Goal: Transaction & Acquisition: Purchase product/service

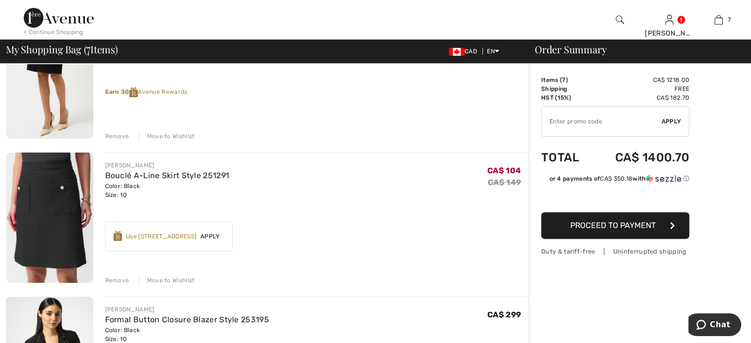
scroll to position [345, 0]
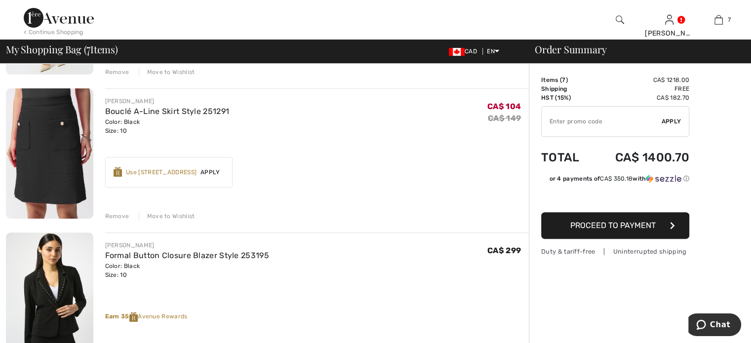
click at [126, 221] on div "Remove" at bounding box center [117, 216] width 24 height 9
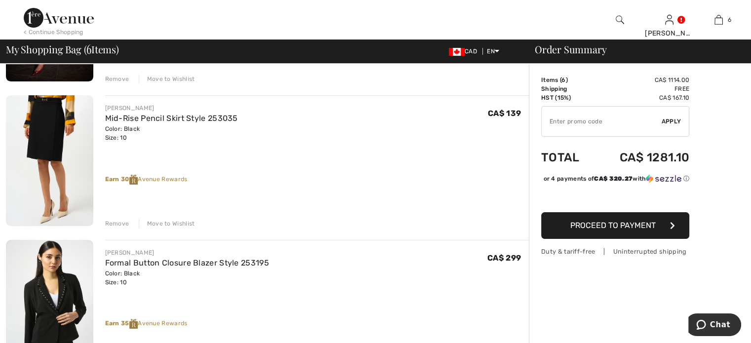
scroll to position [247, 0]
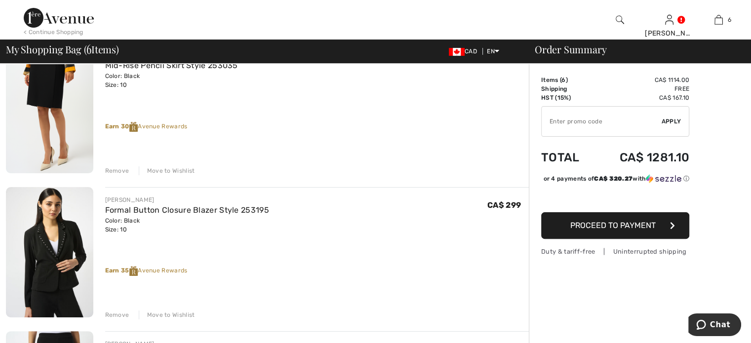
click at [128, 175] on div "Remove" at bounding box center [117, 170] width 24 height 9
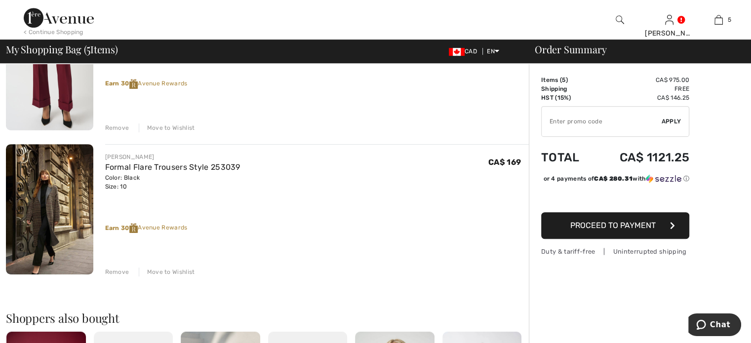
scroll to position [642, 0]
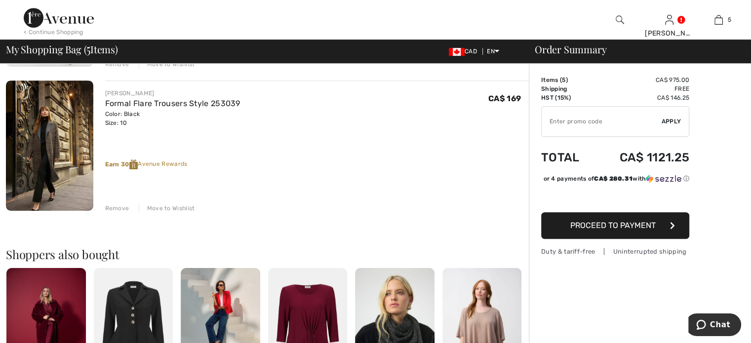
click at [127, 213] on div "Remove" at bounding box center [117, 208] width 24 height 9
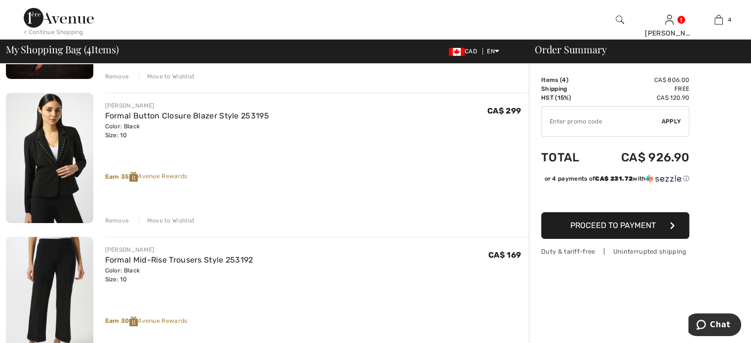
scroll to position [247, 0]
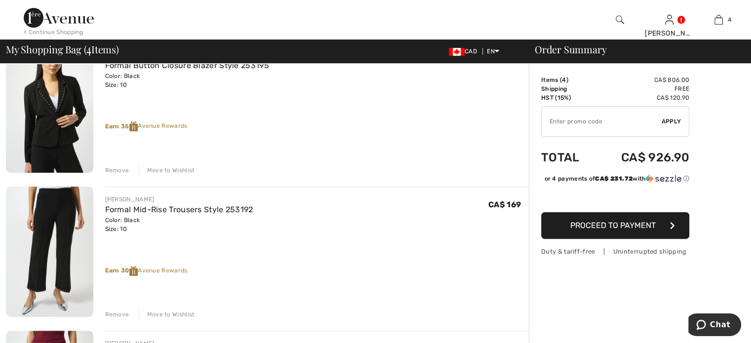
click at [125, 175] on div "Remove" at bounding box center [117, 170] width 24 height 9
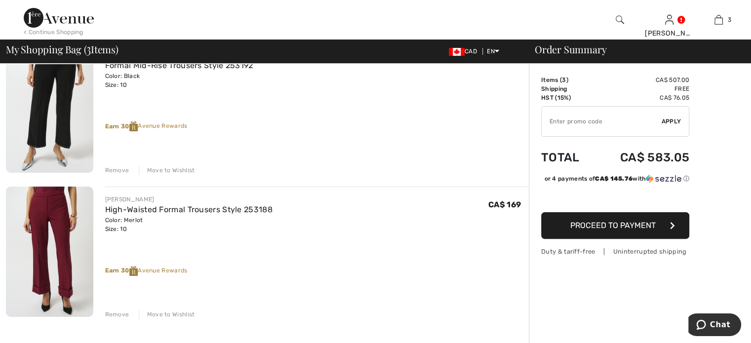
click at [126, 175] on div "Remove" at bounding box center [117, 170] width 24 height 9
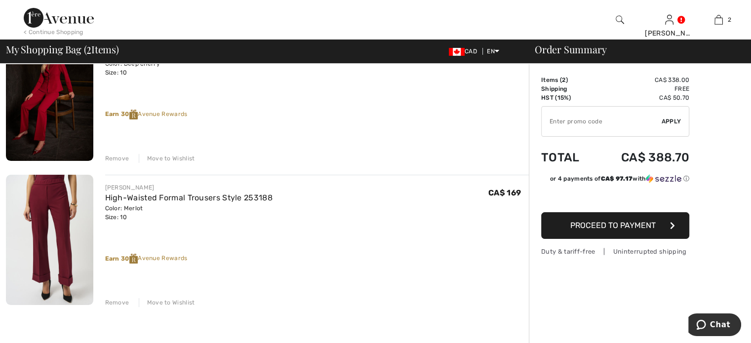
scroll to position [99, 0]
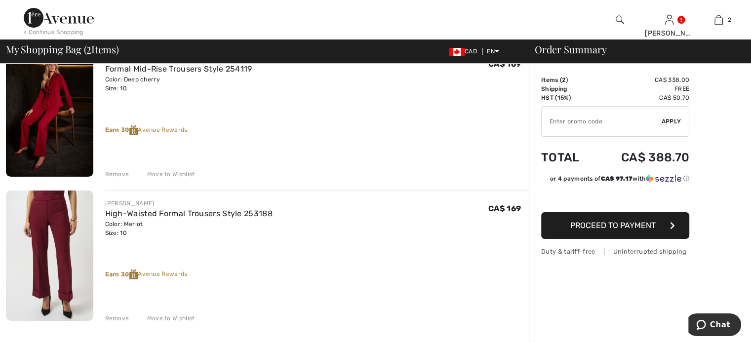
click at [602, 230] on span "Proceed to Payment" at bounding box center [612, 225] width 85 height 9
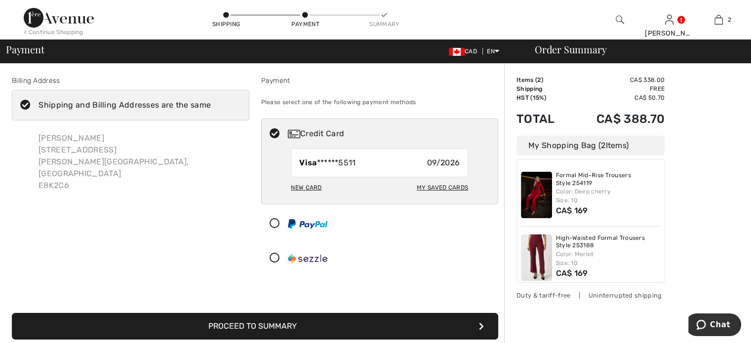
click at [307, 196] on div "New Card" at bounding box center [306, 187] width 31 height 17
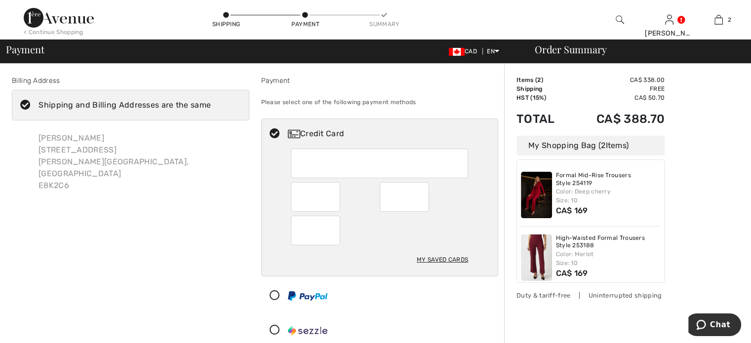
click at [280, 210] on div "My Saved Cards" at bounding box center [380, 212] width 236 height 127
radio input "true"
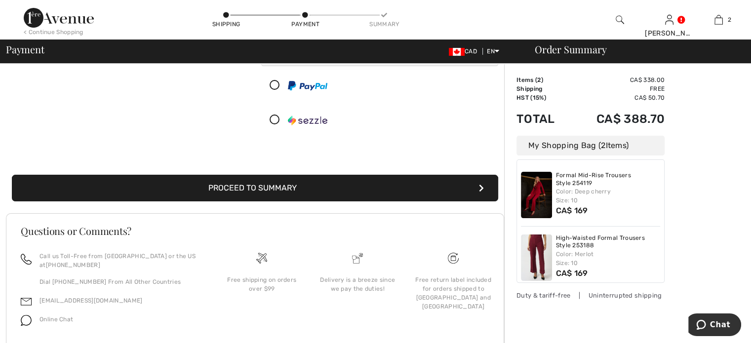
scroll to position [247, 0]
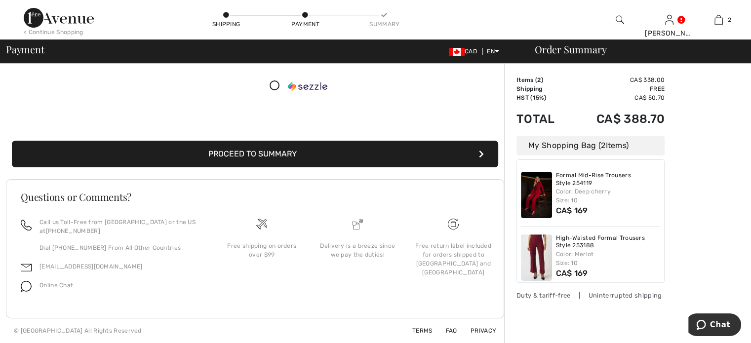
click at [263, 167] on button "Proceed to Summary" at bounding box center [255, 154] width 486 height 27
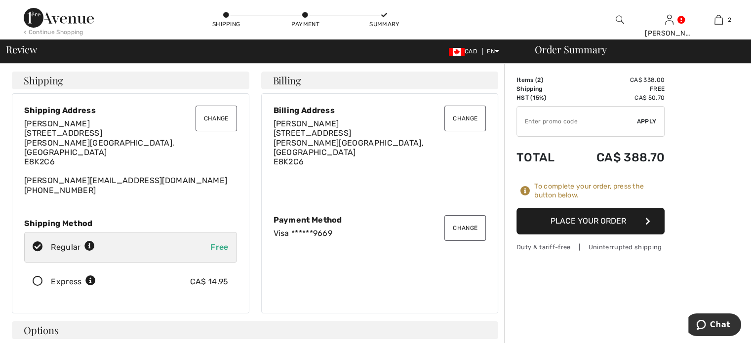
click button "Place Your Order"
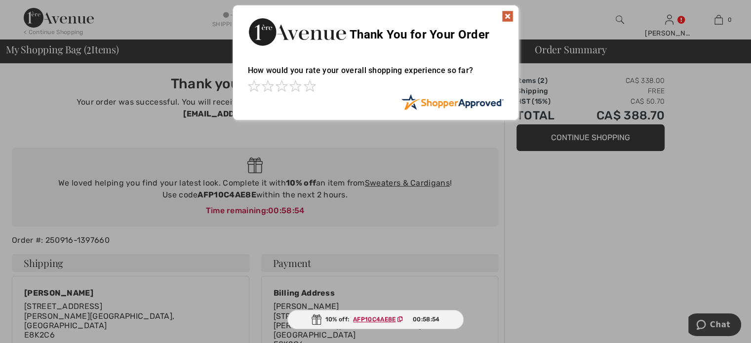
click at [505, 17] on img at bounding box center [507, 16] width 12 height 12
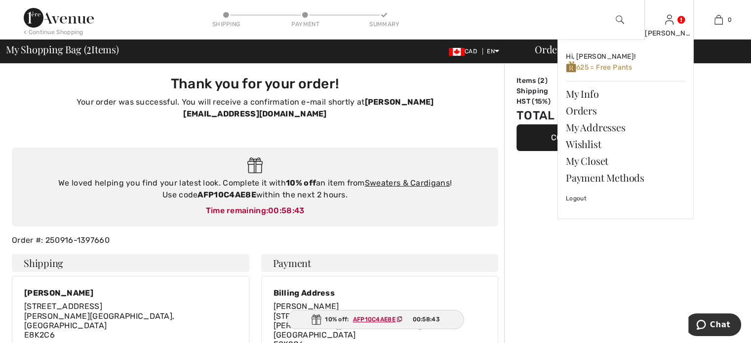
click at [667, 22] on img at bounding box center [669, 20] width 8 height 12
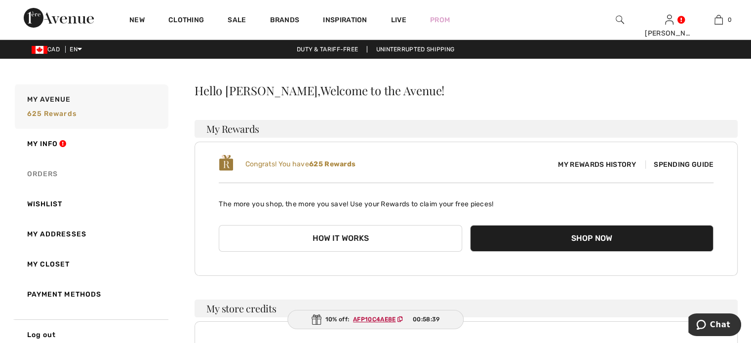
click at [53, 189] on link "Orders" at bounding box center [90, 174] width 155 height 30
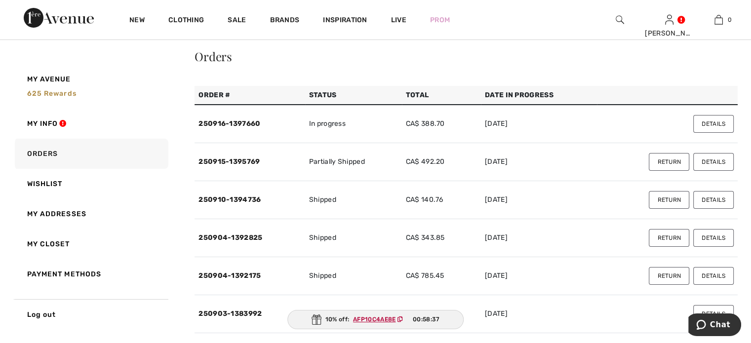
scroll to position [49, 0]
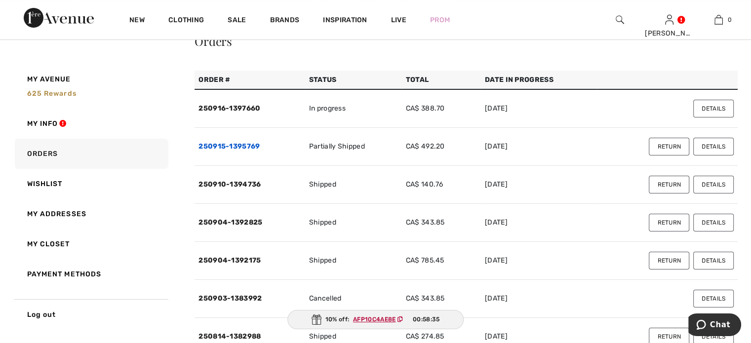
click at [236, 151] on link "250915-1395769" at bounding box center [228, 146] width 61 height 8
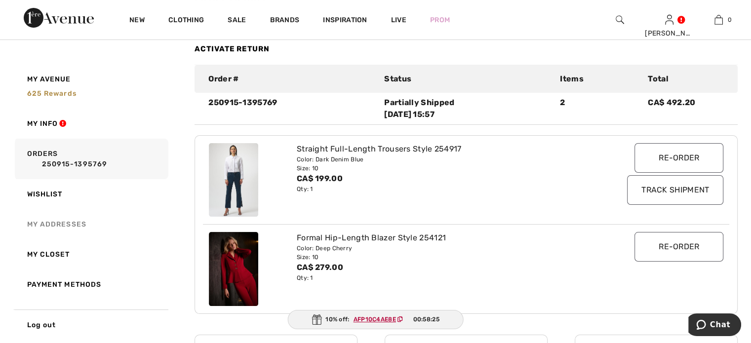
scroll to position [99, 0]
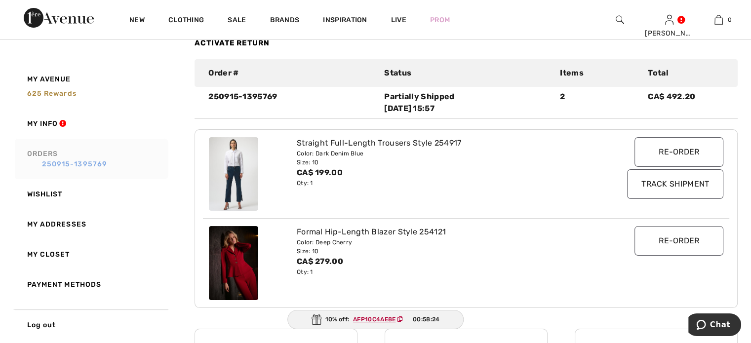
click at [56, 167] on link "250915-1395769" at bounding box center [96, 164] width 138 height 10
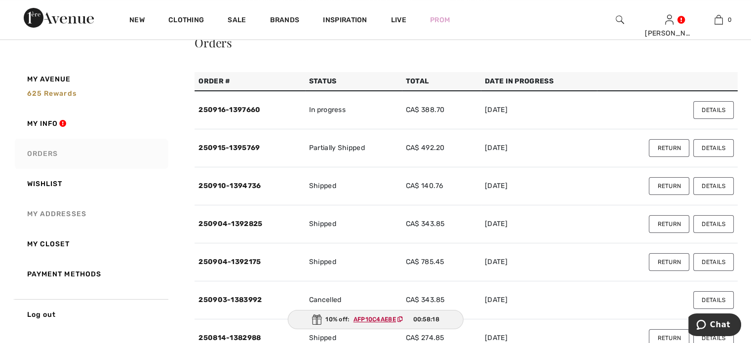
scroll to position [0, 0]
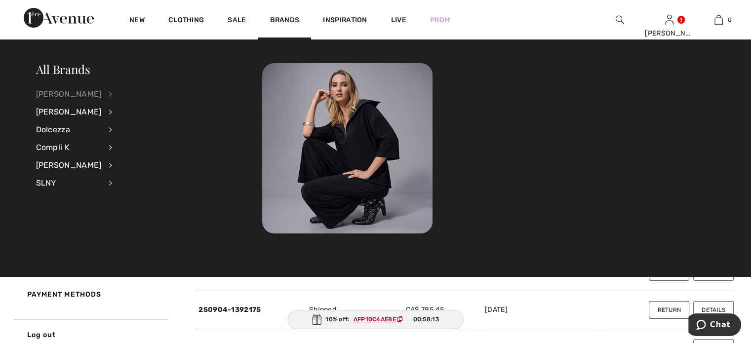
click at [87, 92] on div "[PERSON_NAME]" at bounding box center [69, 94] width 66 height 18
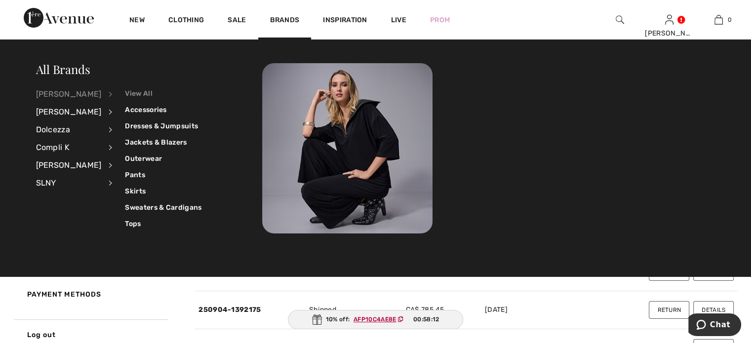
click at [150, 93] on link "View All" at bounding box center [163, 93] width 77 height 16
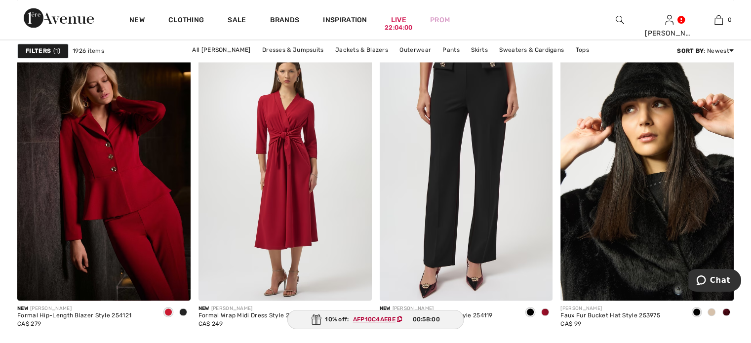
scroll to position [1678, 0]
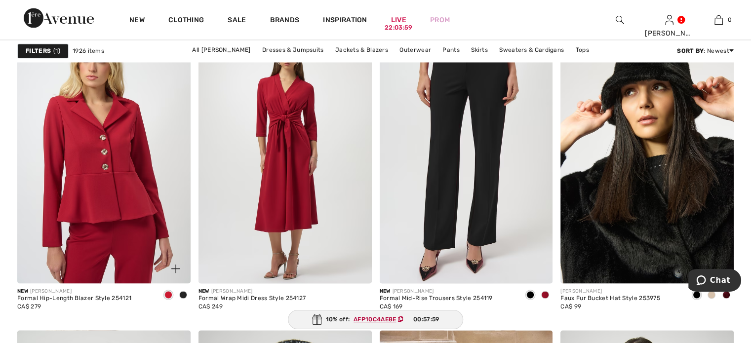
click at [105, 221] on img at bounding box center [103, 154] width 173 height 260
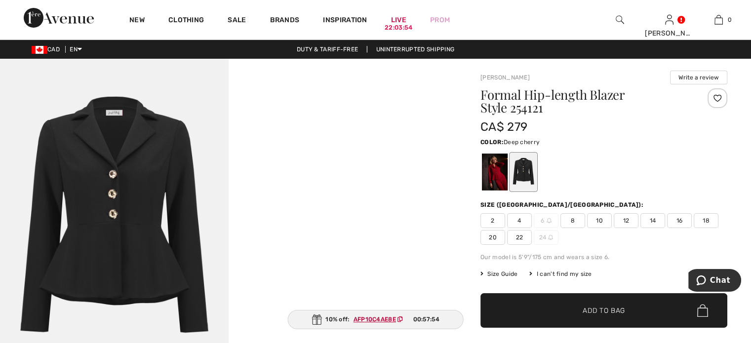
click at [502, 188] on div at bounding box center [495, 171] width 26 height 37
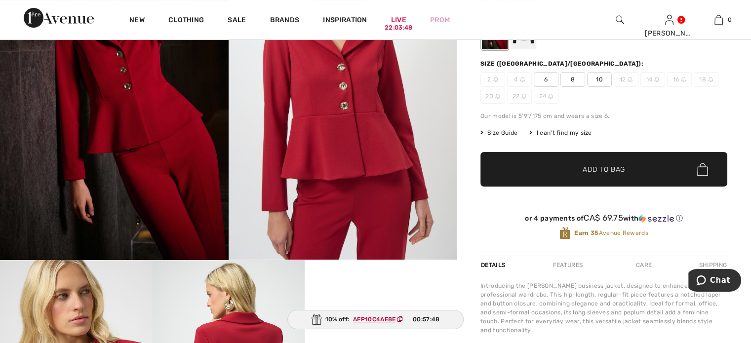
scroll to position [49, 0]
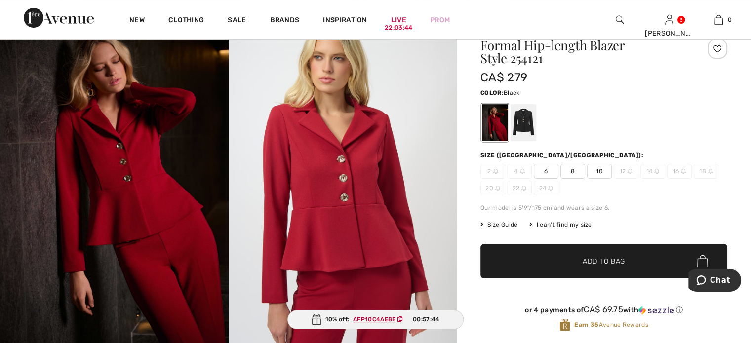
click at [535, 135] on div at bounding box center [523, 122] width 26 height 37
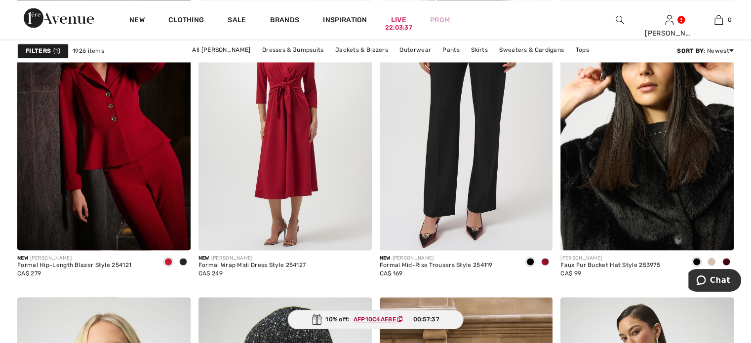
scroll to position [1727, 0]
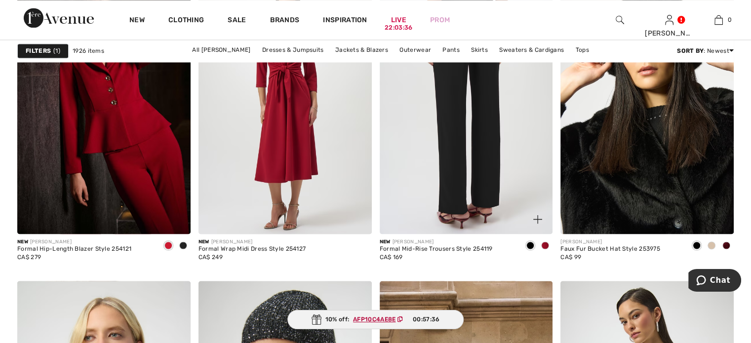
click at [476, 155] on img at bounding box center [466, 104] width 173 height 260
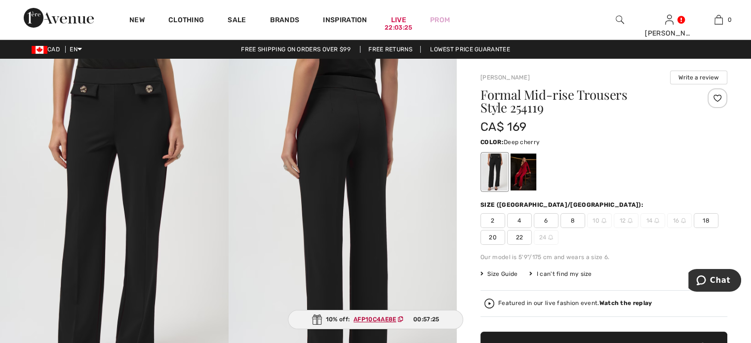
click at [536, 183] on div at bounding box center [523, 171] width 26 height 37
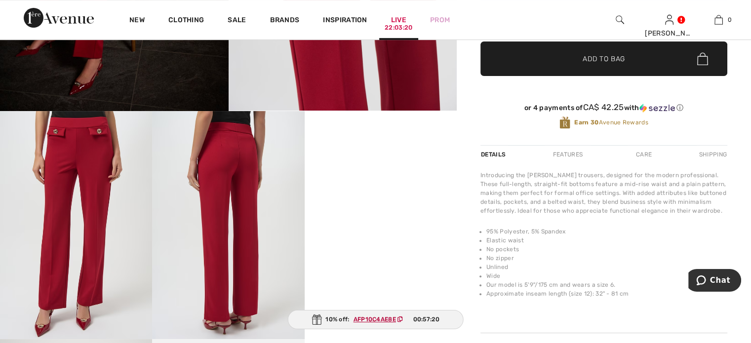
scroll to position [296, 0]
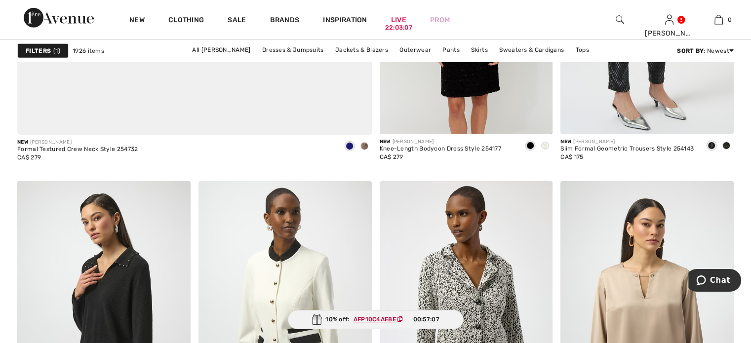
scroll to position [3406, 0]
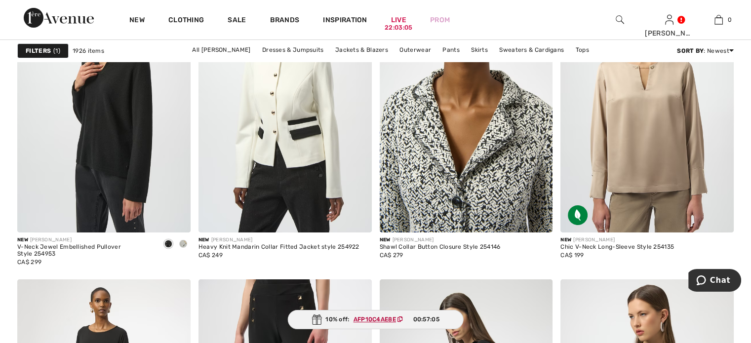
click at [445, 222] on img at bounding box center [466, 103] width 173 height 260
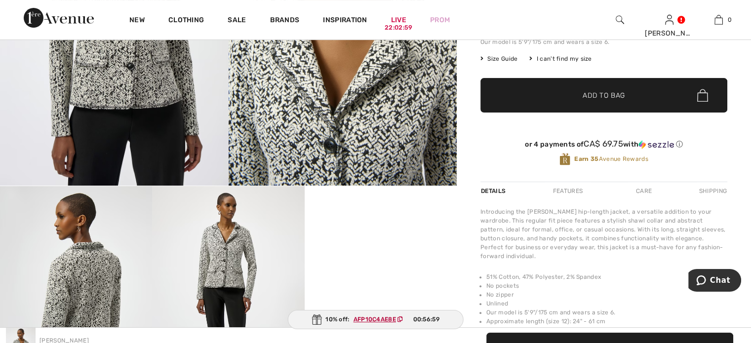
scroll to position [49, 0]
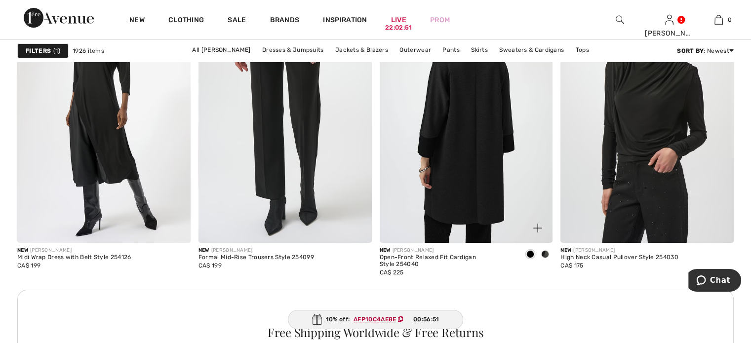
scroll to position [3751, 0]
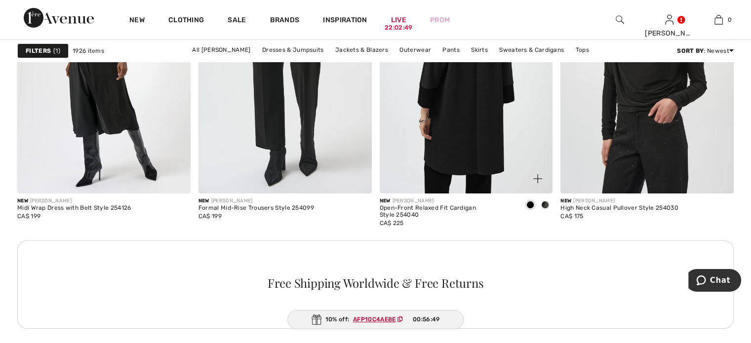
click at [487, 175] on img at bounding box center [466, 64] width 173 height 260
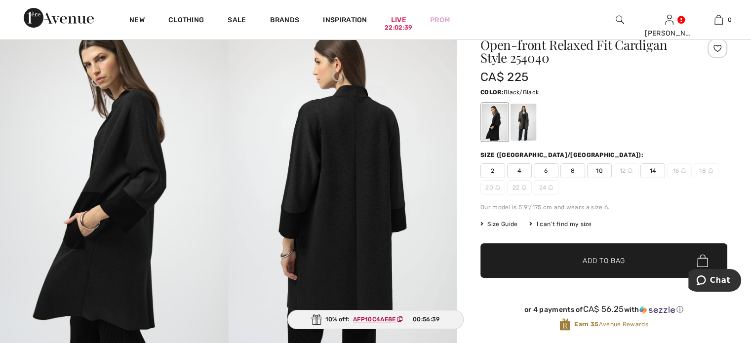
scroll to position [49, 0]
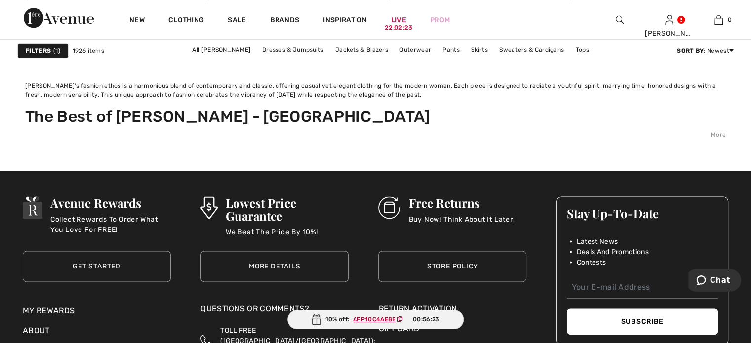
scroll to position [4985, 0]
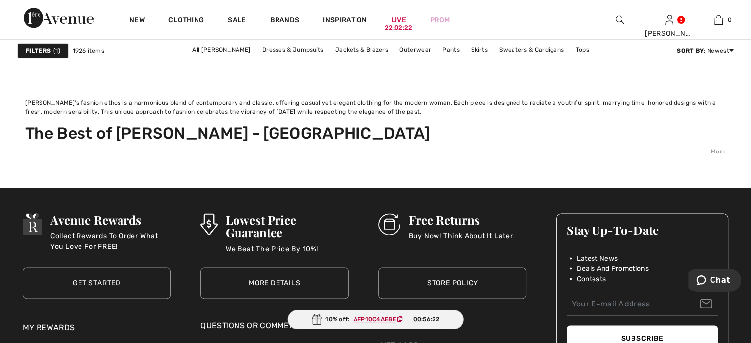
click at [276, 49] on link "2" at bounding box center [289, 43] width 27 height 13
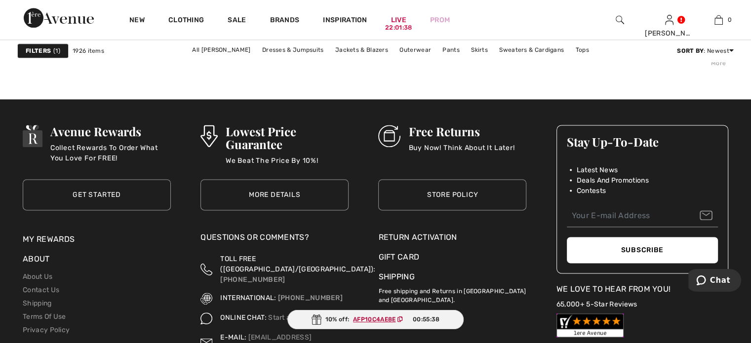
scroll to position [4936, 0]
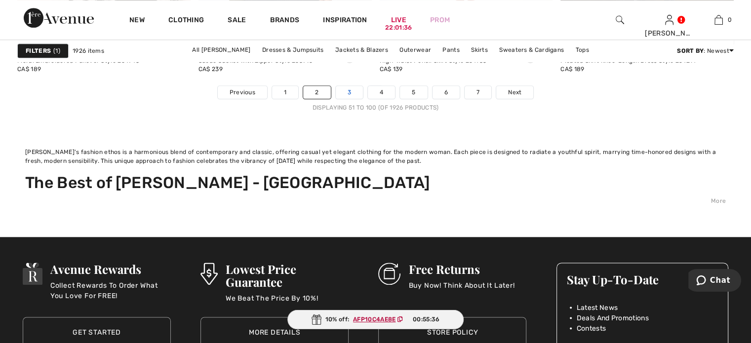
click at [336, 99] on link "3" at bounding box center [349, 92] width 27 height 13
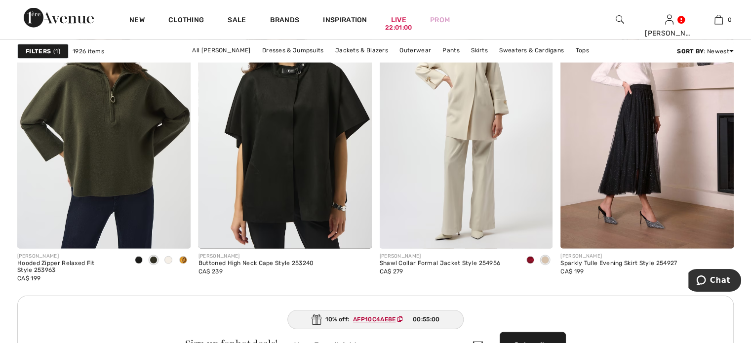
scroll to position [2320, 0]
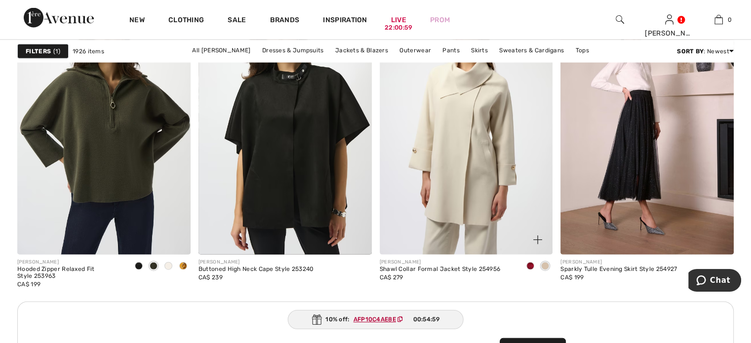
click at [461, 198] on img at bounding box center [466, 125] width 173 height 260
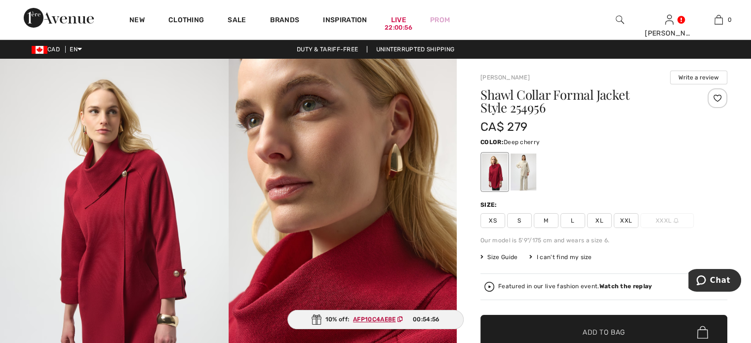
scroll to position [49, 0]
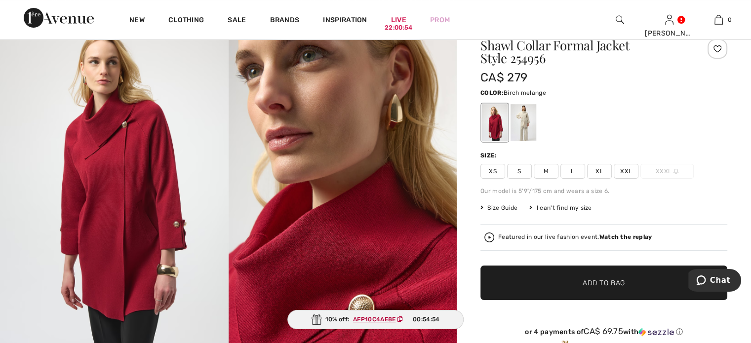
click at [536, 138] on div at bounding box center [523, 122] width 26 height 37
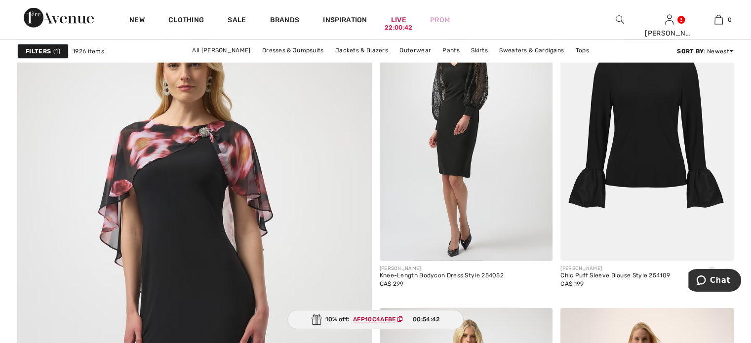
scroll to position [2813, 0]
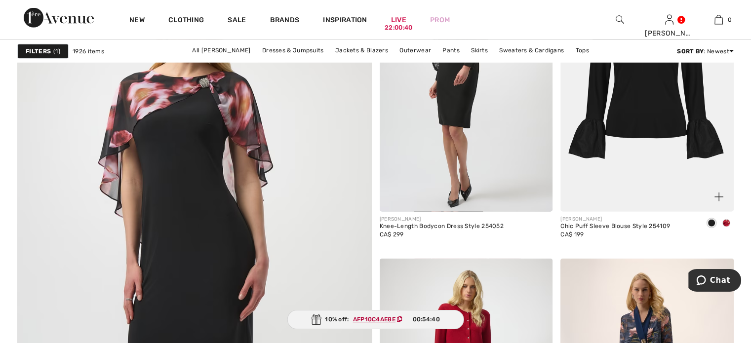
click at [727, 227] on span at bounding box center [726, 223] width 8 height 8
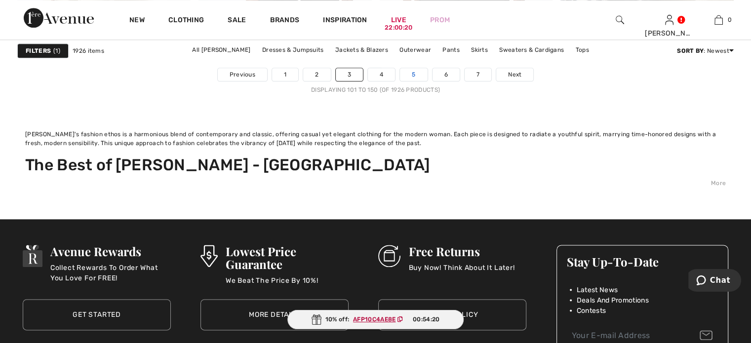
scroll to position [4936, 0]
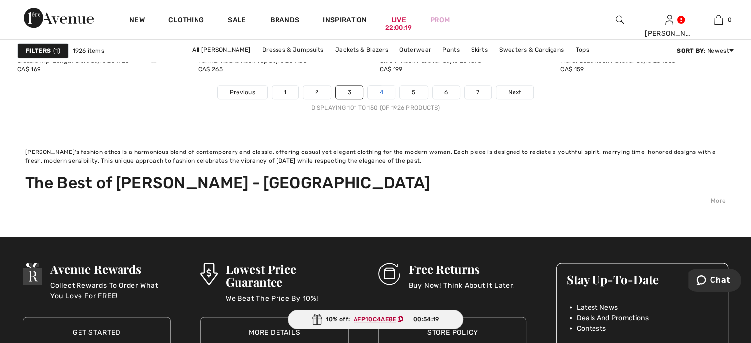
click at [381, 99] on link "4" at bounding box center [381, 92] width 27 height 13
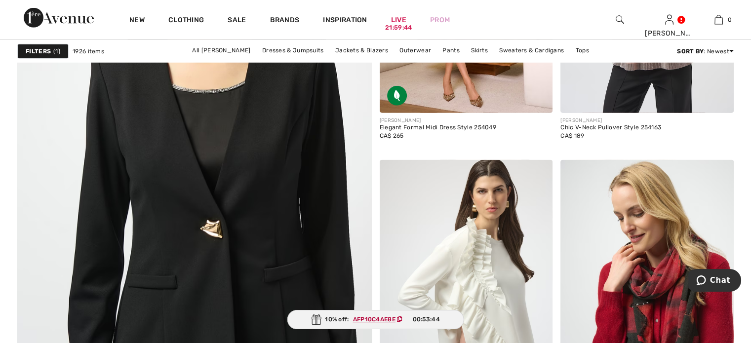
scroll to position [3060, 0]
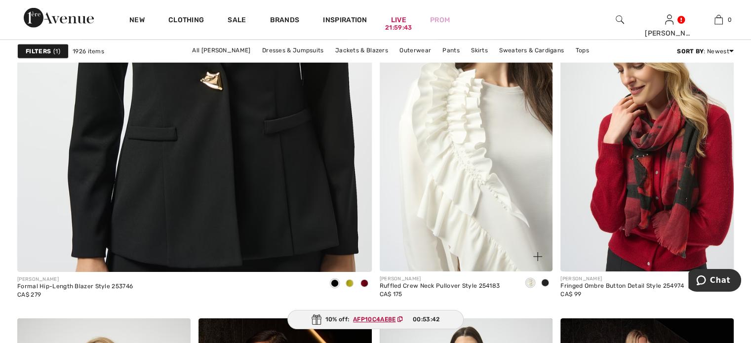
click at [509, 217] on img at bounding box center [466, 142] width 173 height 260
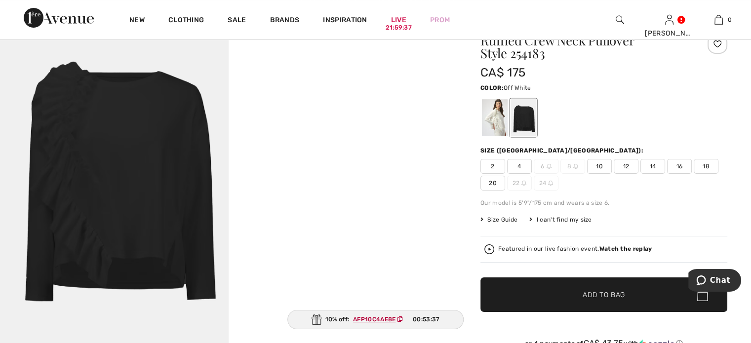
click at [507, 133] on div at bounding box center [495, 117] width 26 height 37
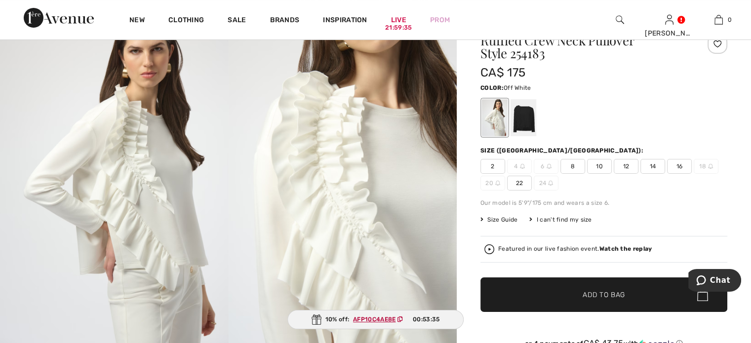
click at [612, 174] on span "10" at bounding box center [599, 166] width 25 height 15
click at [596, 312] on span "✔ Added to Bag Add to Bag" at bounding box center [603, 294] width 247 height 35
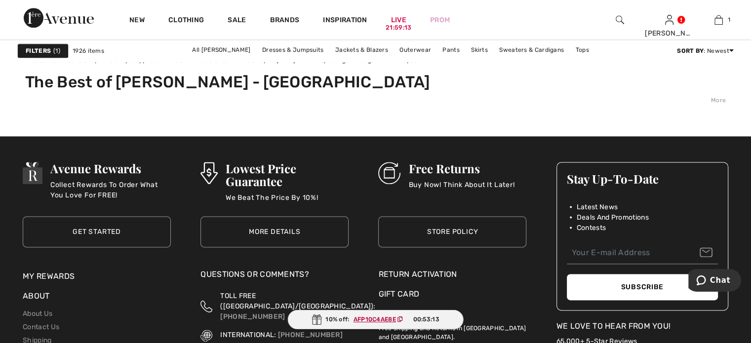
scroll to position [4936, 0]
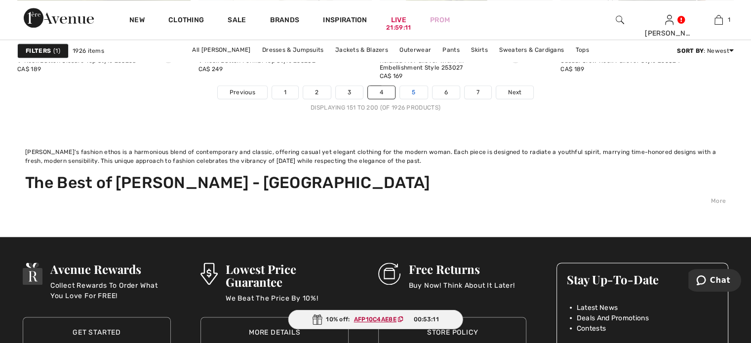
click at [427, 99] on link "5" at bounding box center [413, 92] width 27 height 13
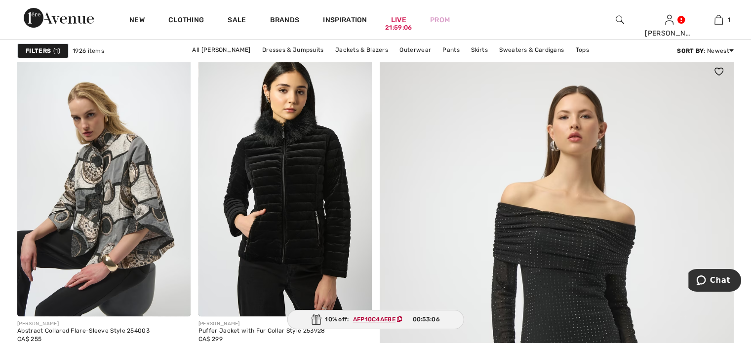
scroll to position [296, 0]
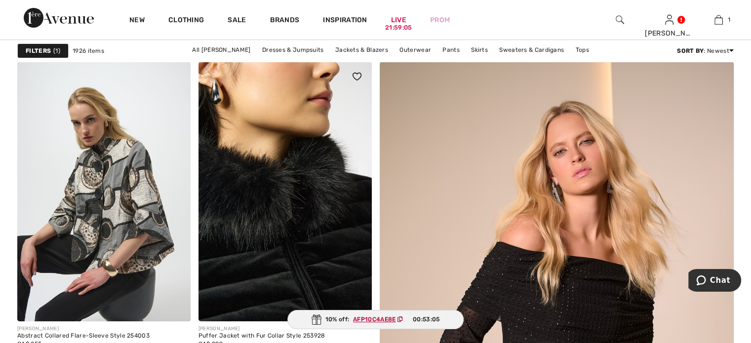
click at [291, 209] on img at bounding box center [284, 192] width 173 height 260
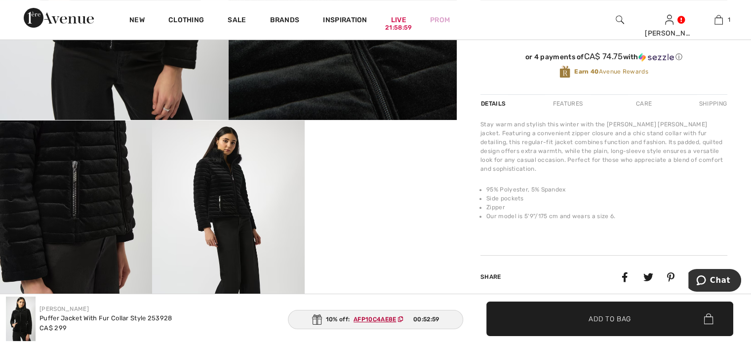
scroll to position [148, 0]
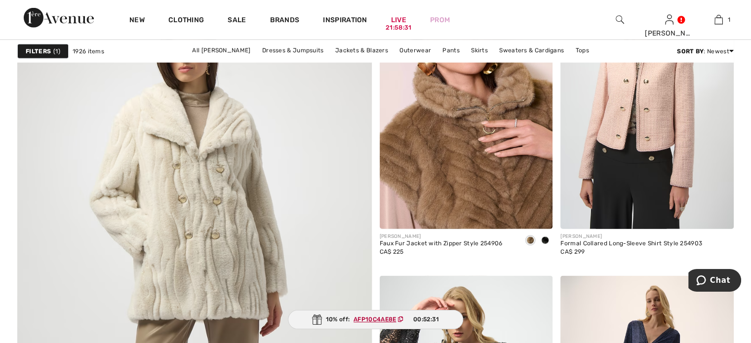
scroll to position [2813, 0]
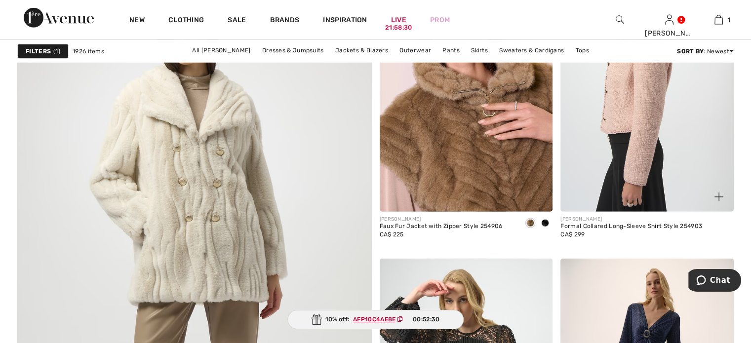
click at [622, 183] on img at bounding box center [646, 82] width 173 height 260
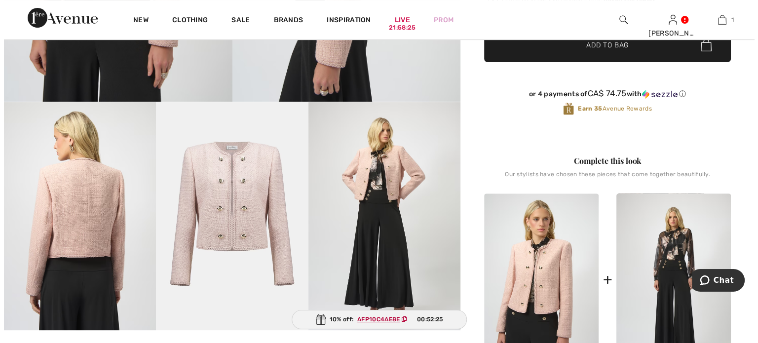
scroll to position [345, 0]
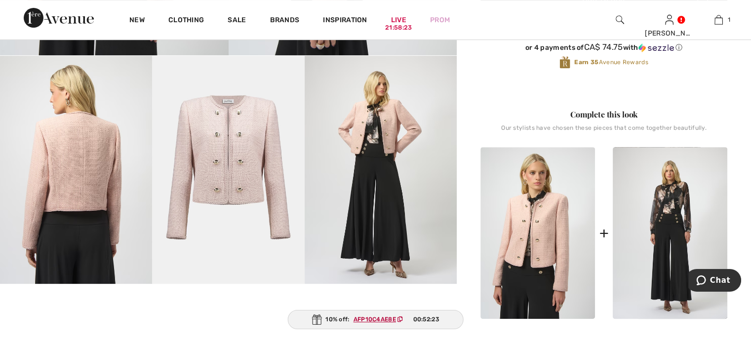
click at [223, 169] on img at bounding box center [228, 170] width 152 height 228
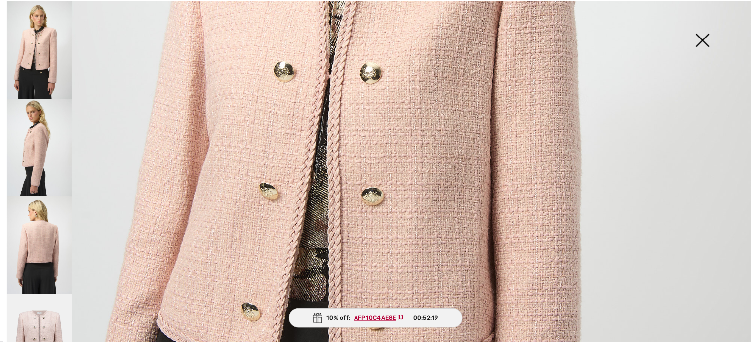
scroll to position [247, 0]
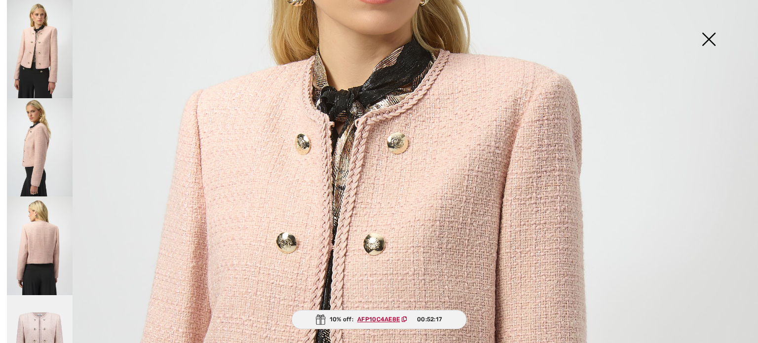
drag, startPoint x: 707, startPoint y: 39, endPoint x: 686, endPoint y: 38, distance: 21.2
click at [707, 38] on img at bounding box center [708, 40] width 49 height 51
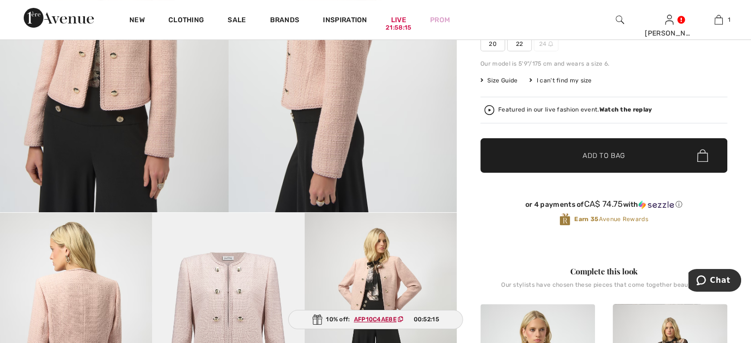
scroll to position [148, 0]
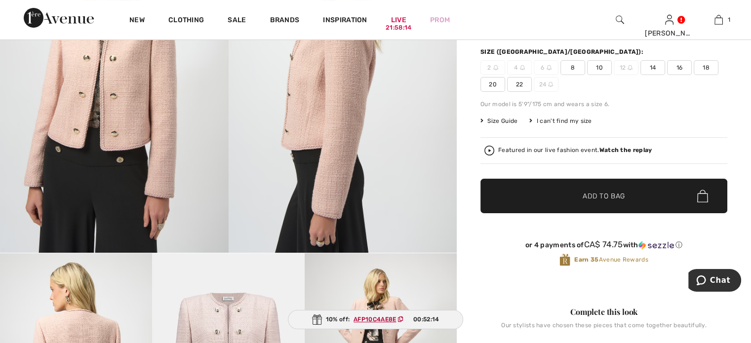
click at [610, 75] on span "10" at bounding box center [599, 67] width 25 height 15
click at [586, 201] on span "Add to Bag" at bounding box center [603, 196] width 42 height 10
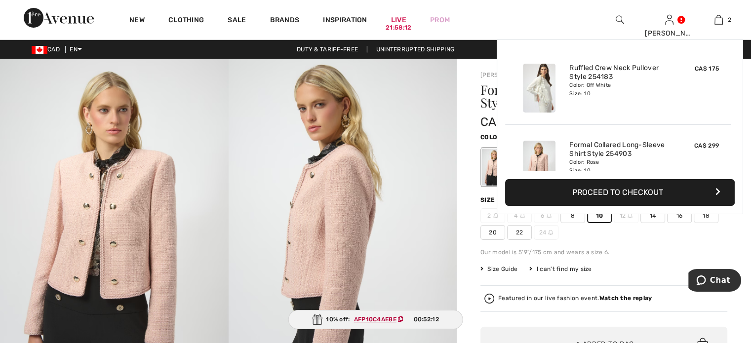
scroll to position [65, 0]
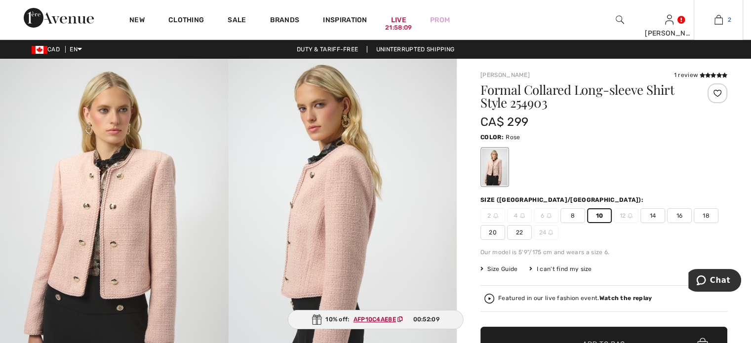
click at [714, 19] on img at bounding box center [718, 20] width 8 height 12
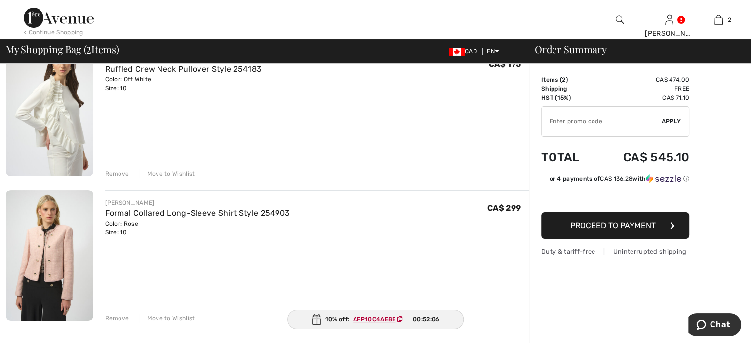
click at [126, 178] on div "Remove" at bounding box center [117, 173] width 24 height 9
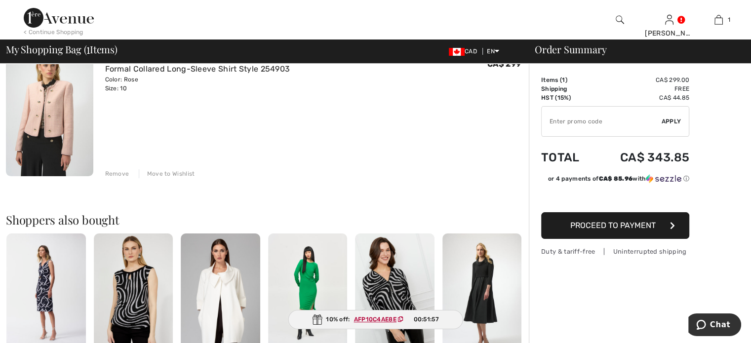
click at [613, 230] on span "Proceed to Payment" at bounding box center [612, 225] width 85 height 9
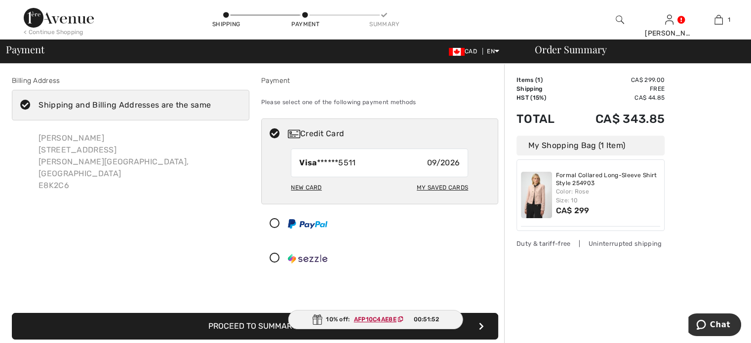
click at [308, 196] on div "New Card" at bounding box center [306, 187] width 31 height 17
radio input "true"
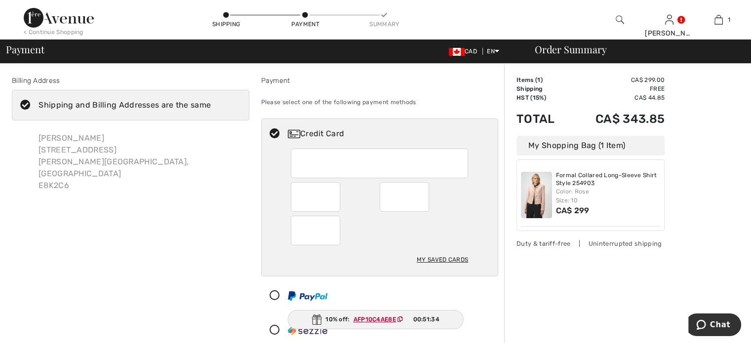
click at [239, 234] on div "Billing Address Shipping and Billing Addresses are the same [PERSON_NAME] [STRE…" at bounding box center [130, 213] width 249 height 274
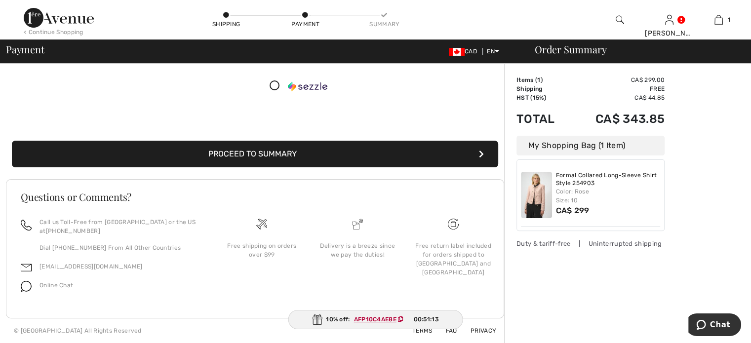
scroll to position [296, 0]
click at [288, 167] on button "Proceed to Summary" at bounding box center [255, 154] width 486 height 27
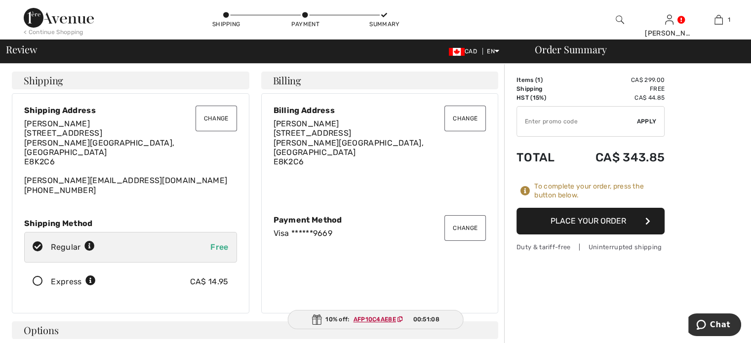
click at [581, 234] on button "Place Your Order" at bounding box center [590, 221] width 148 height 27
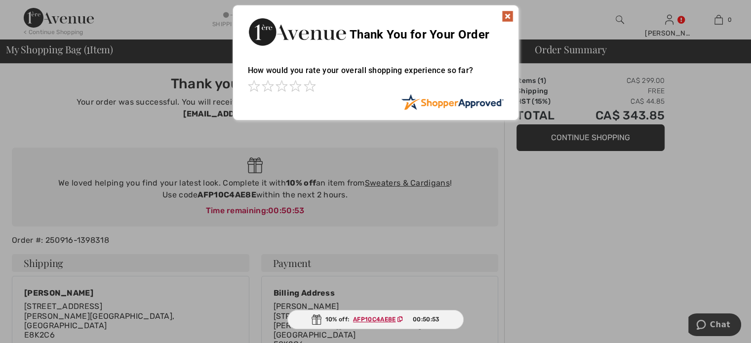
click at [505, 15] on img at bounding box center [507, 16] width 12 height 12
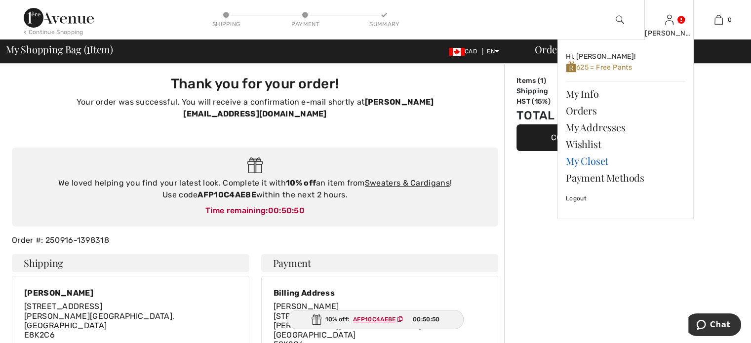
click at [607, 169] on link "My Closet" at bounding box center [625, 161] width 119 height 17
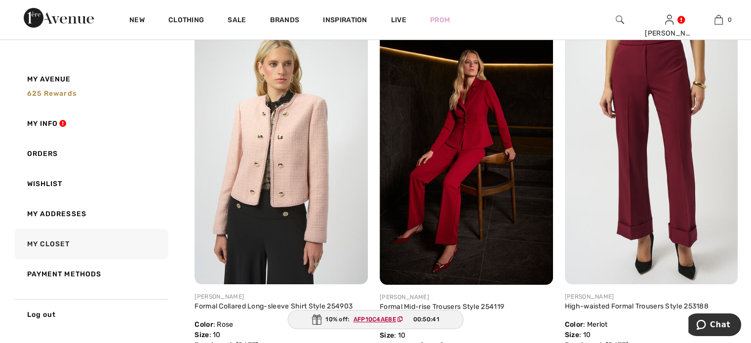
scroll to position [197, 0]
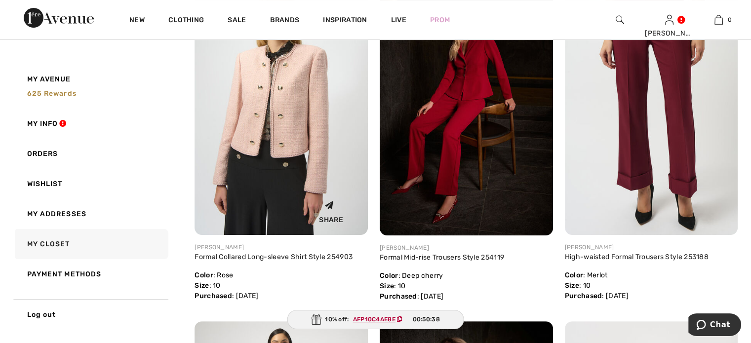
click at [262, 146] on img at bounding box center [280, 105] width 173 height 259
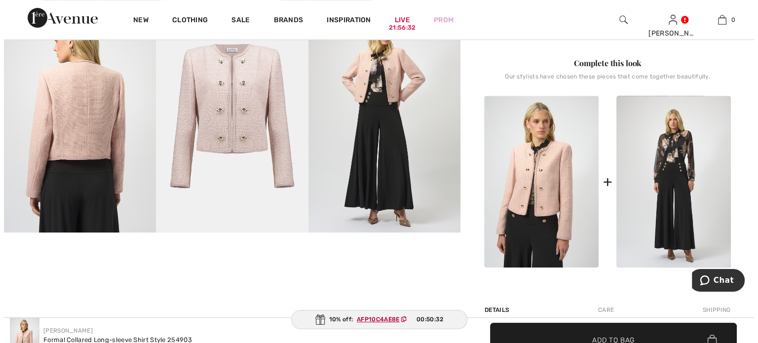
scroll to position [296, 0]
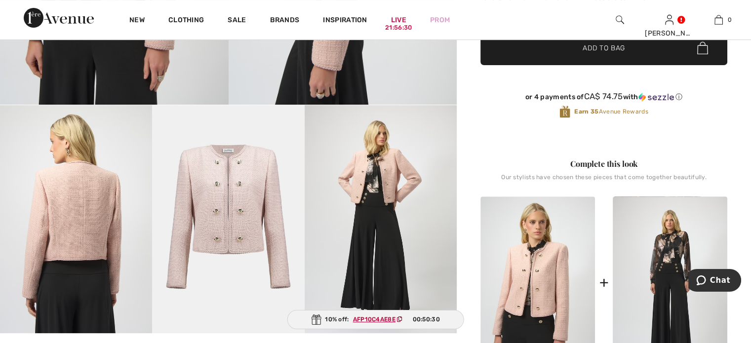
click at [359, 206] on img at bounding box center [381, 219] width 152 height 228
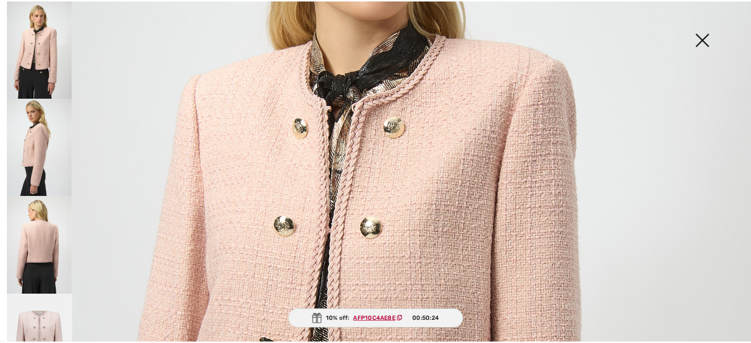
scroll to position [247, 0]
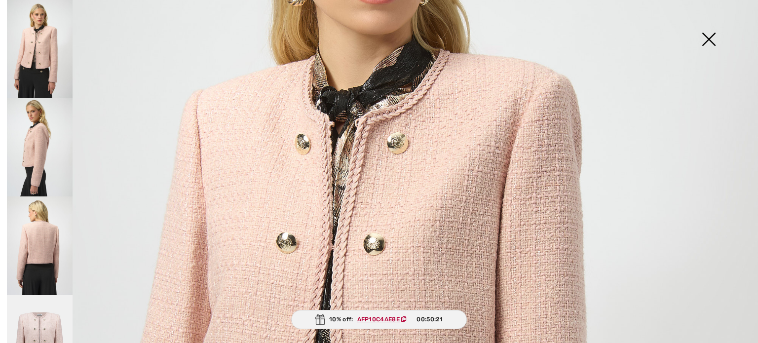
click at [709, 38] on img at bounding box center [708, 40] width 49 height 51
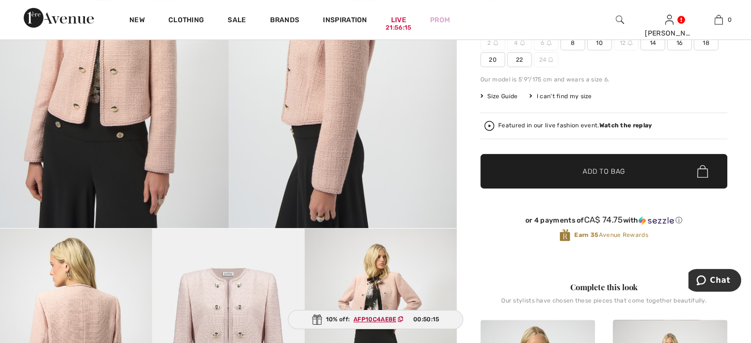
scroll to position [0, 0]
